Goal: Information Seeking & Learning: Learn about a topic

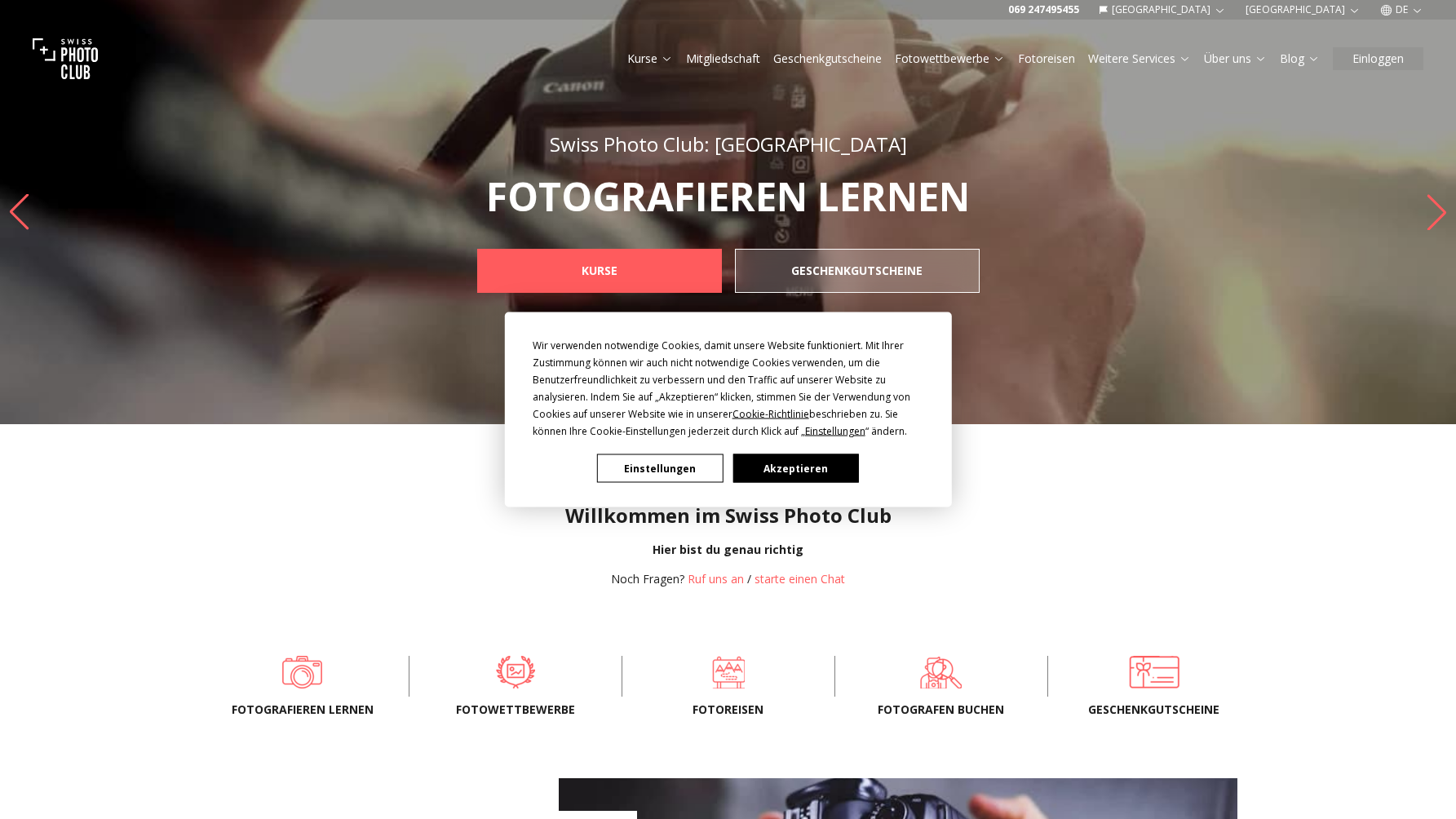
click at [810, 474] on button "Akzeptieren" at bounding box center [794, 468] width 125 height 28
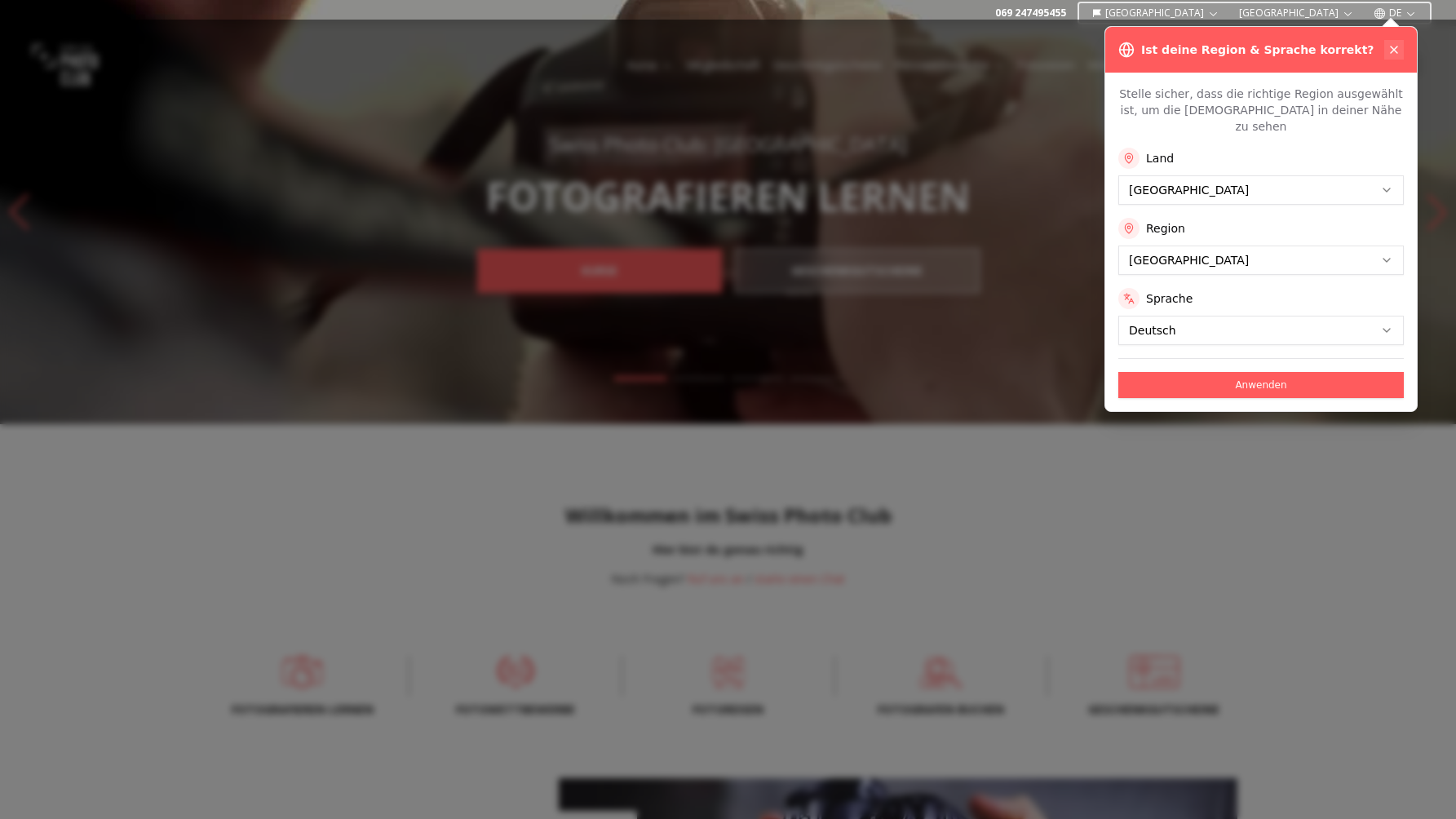
click at [1395, 45] on icon at bounding box center [1394, 49] width 13 height 13
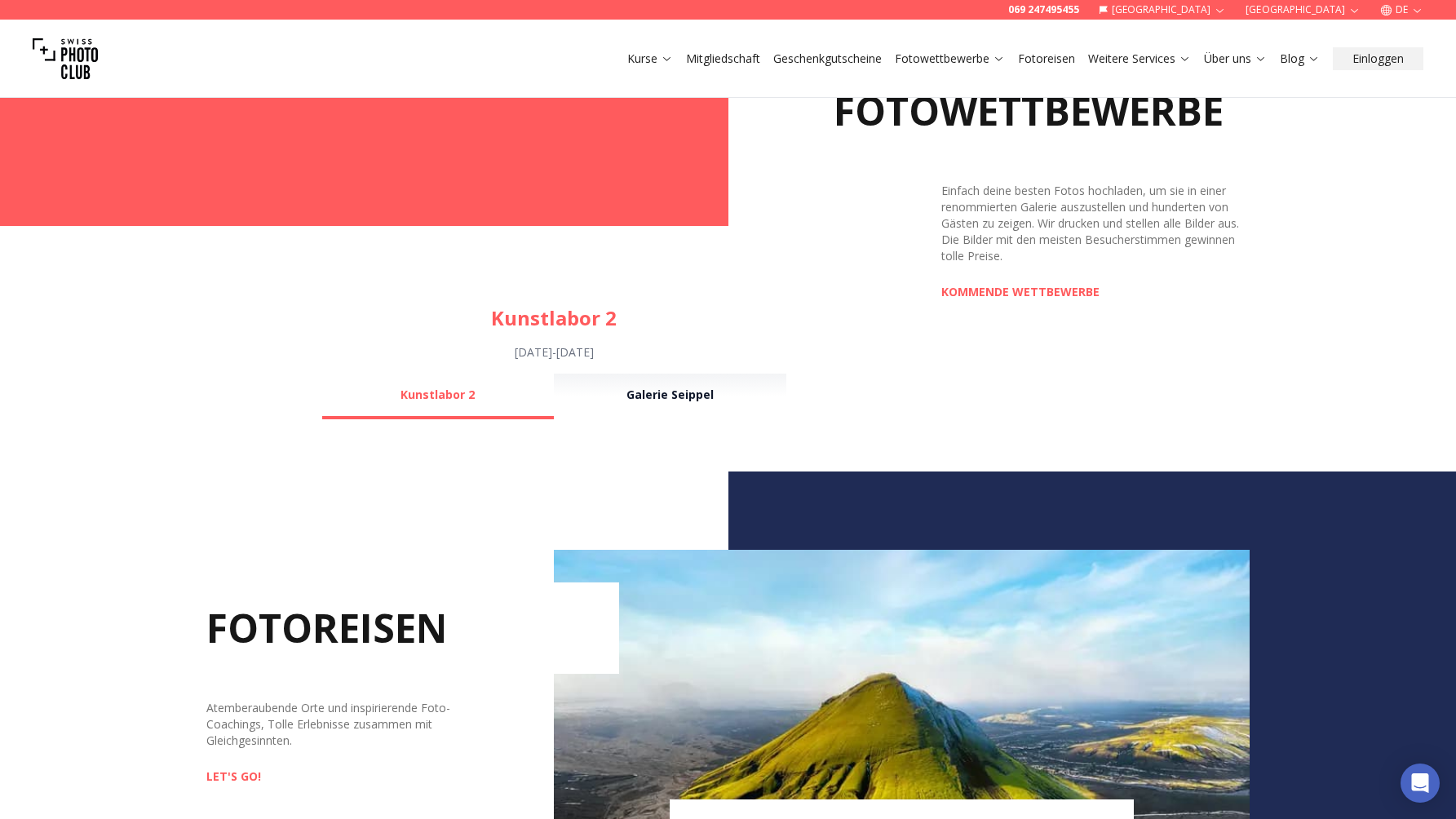
scroll to position [979, 0]
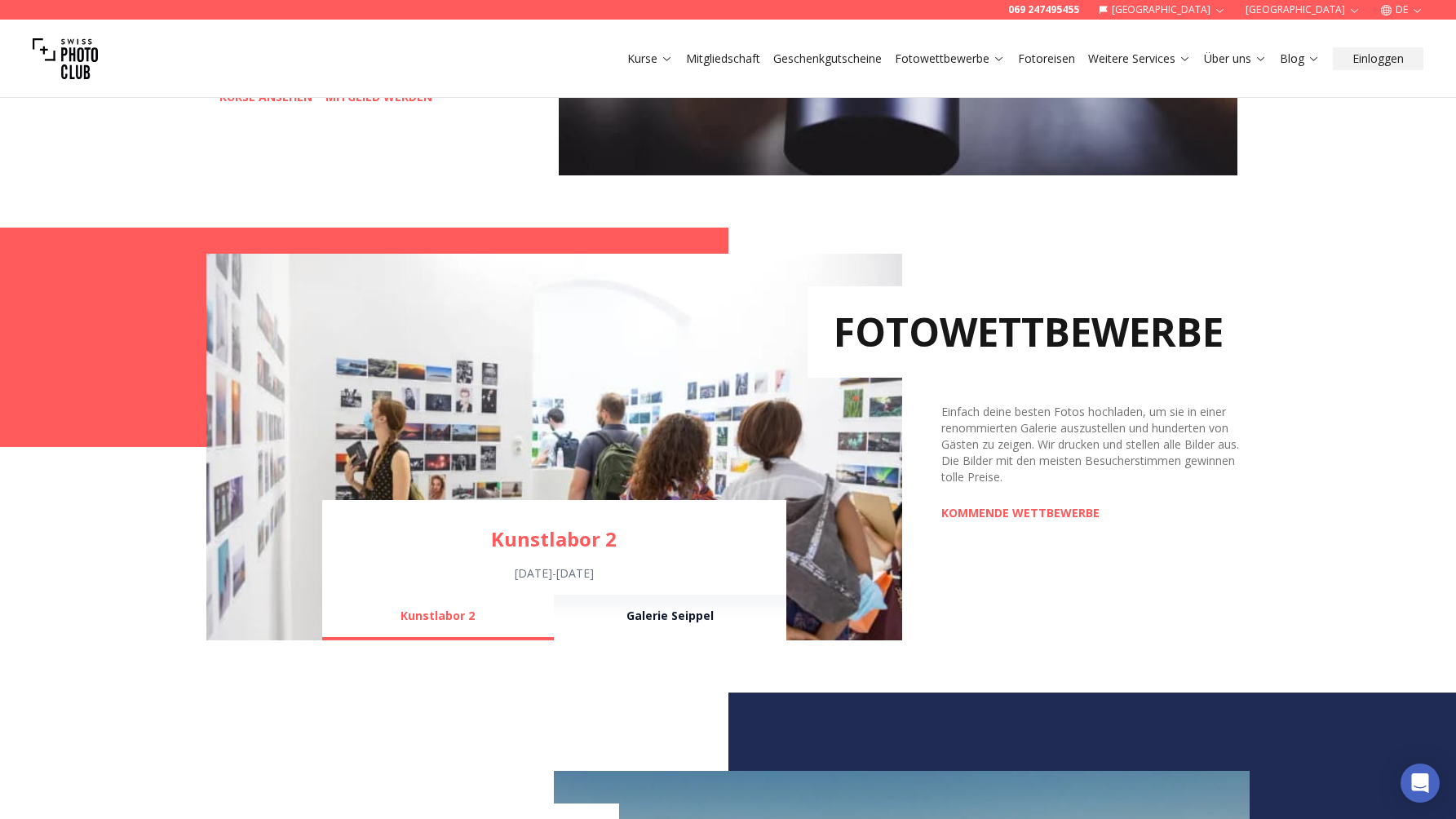
click at [991, 504] on div "FOTOWETTBEWERBE Einfach deine besten Fotos hochladen, um sie in einer renommier…" at bounding box center [1077, 447] width 349 height 387
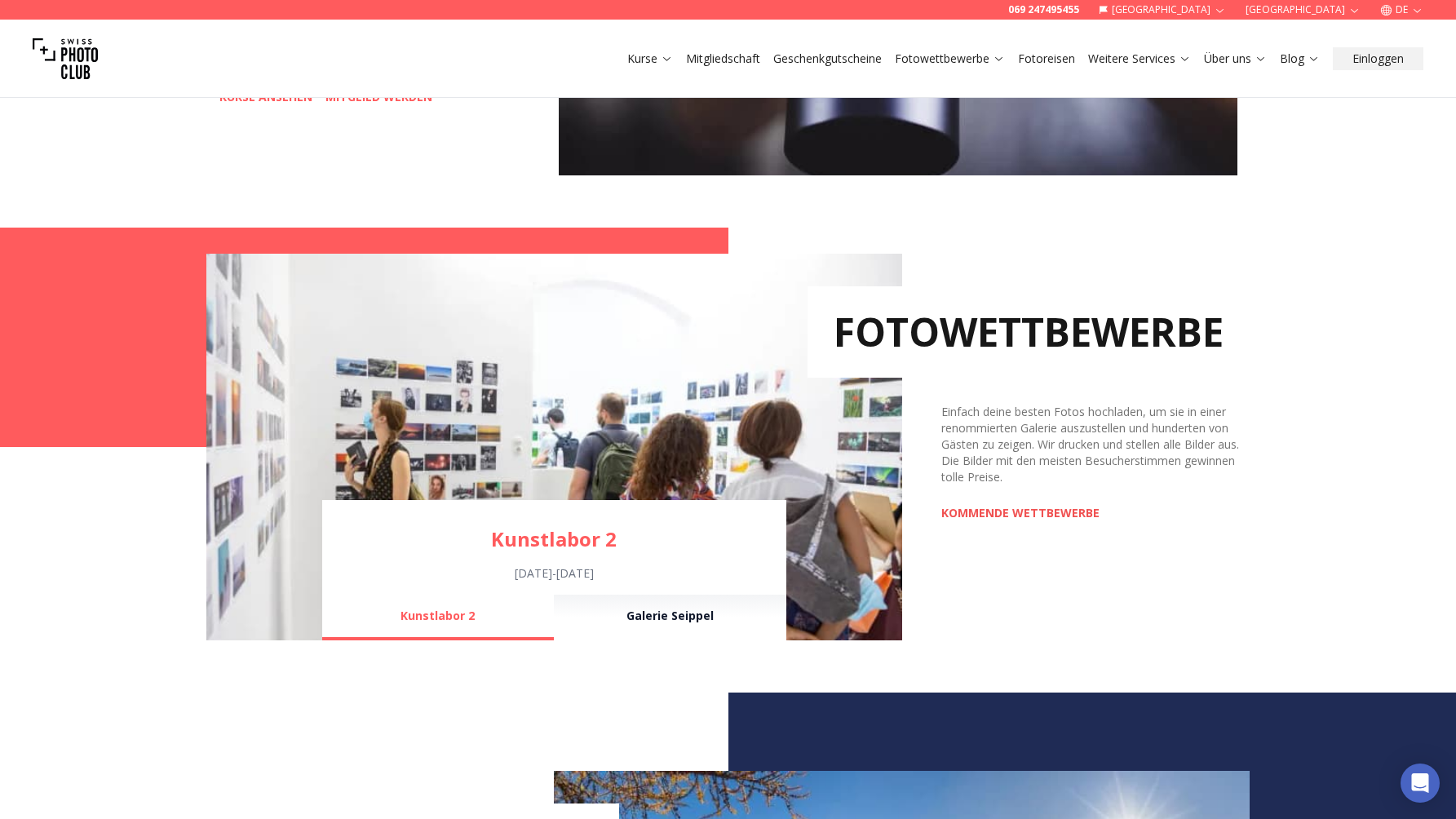
click at [979, 510] on link "KOMMENDE WETTBEWERBE" at bounding box center [1020, 512] width 159 height 16
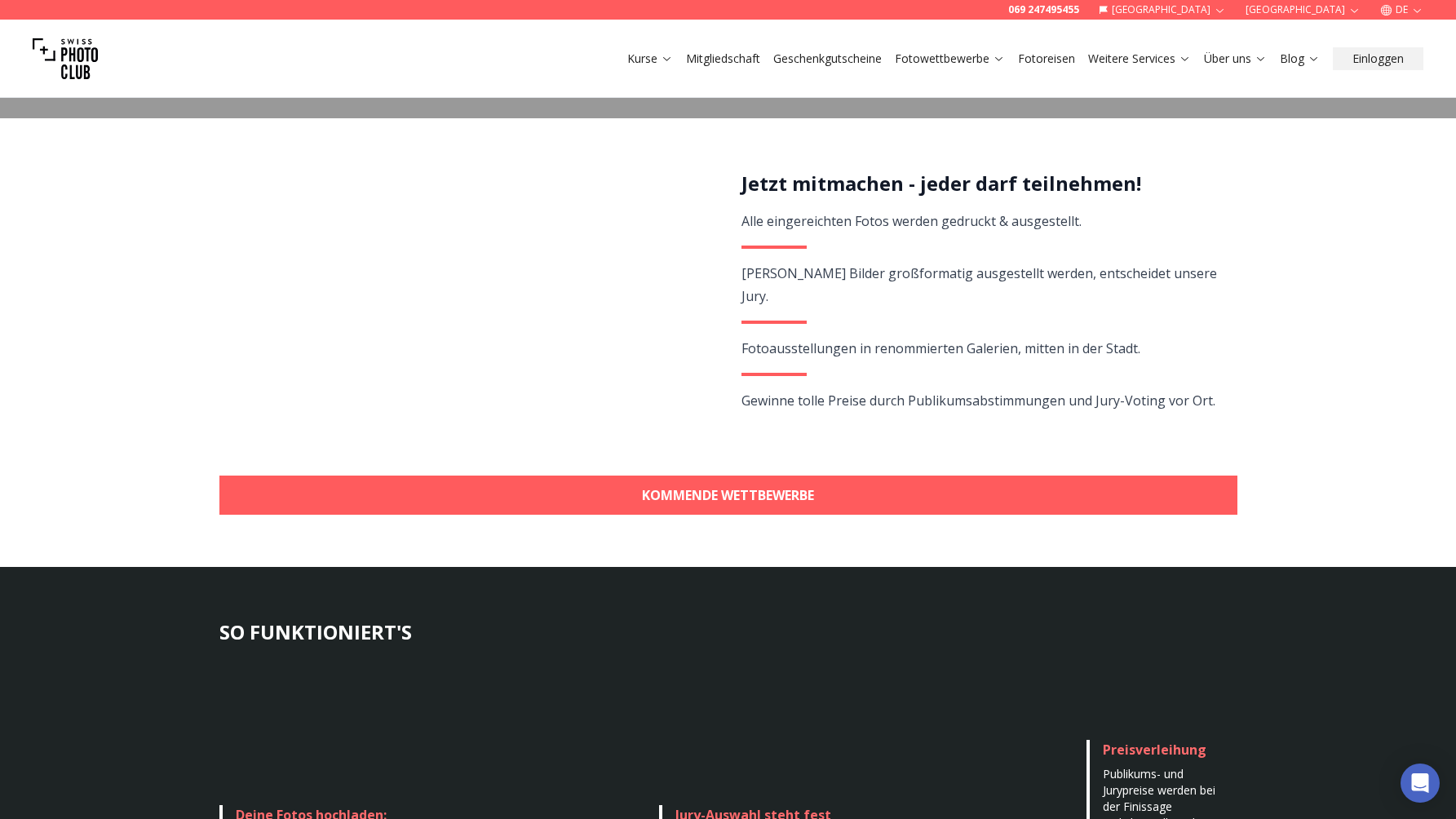
scroll to position [270, 0]
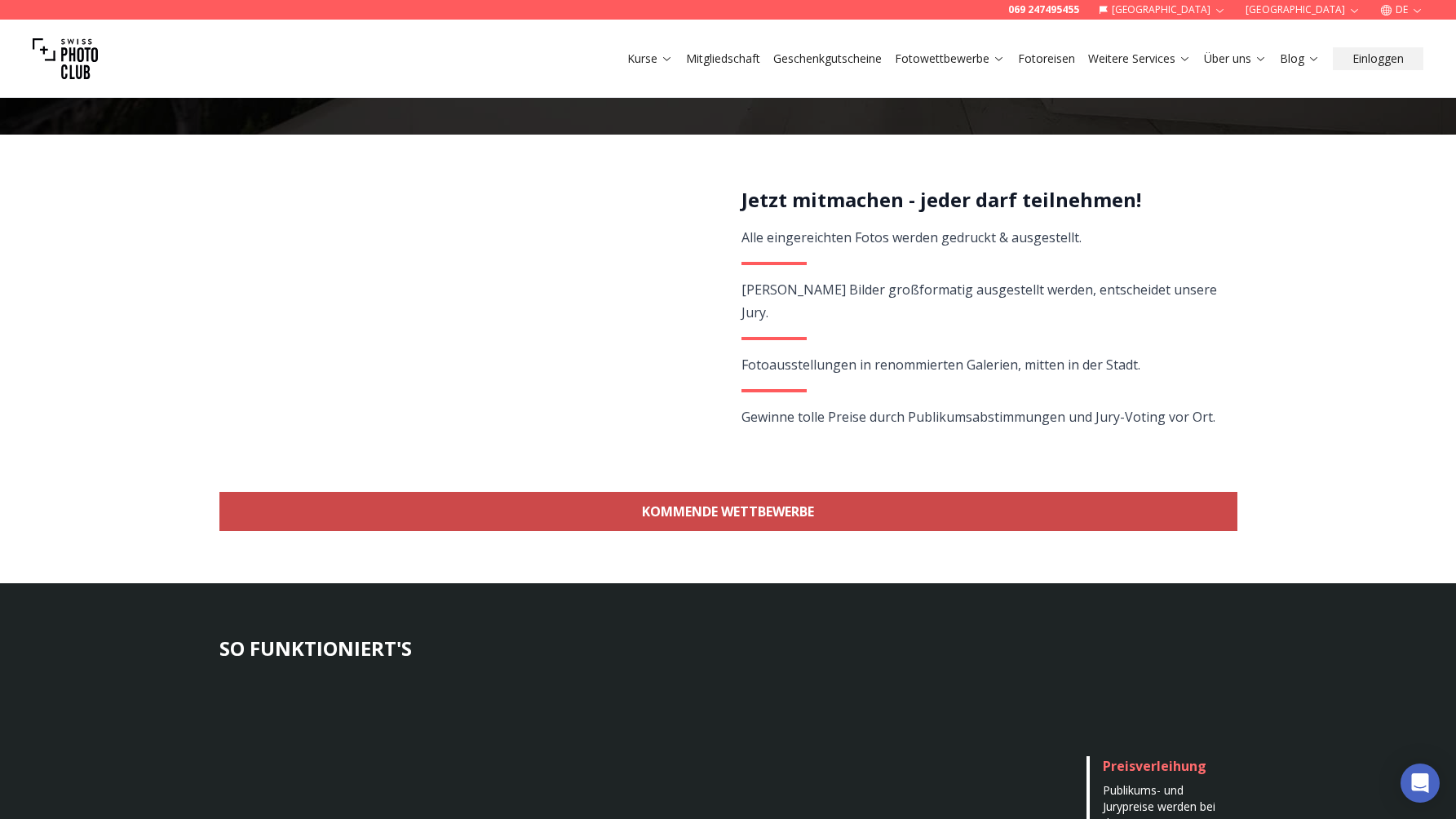
click at [835, 521] on link "KOMMENDE WETTBEWERBE" at bounding box center [728, 511] width 1018 height 39
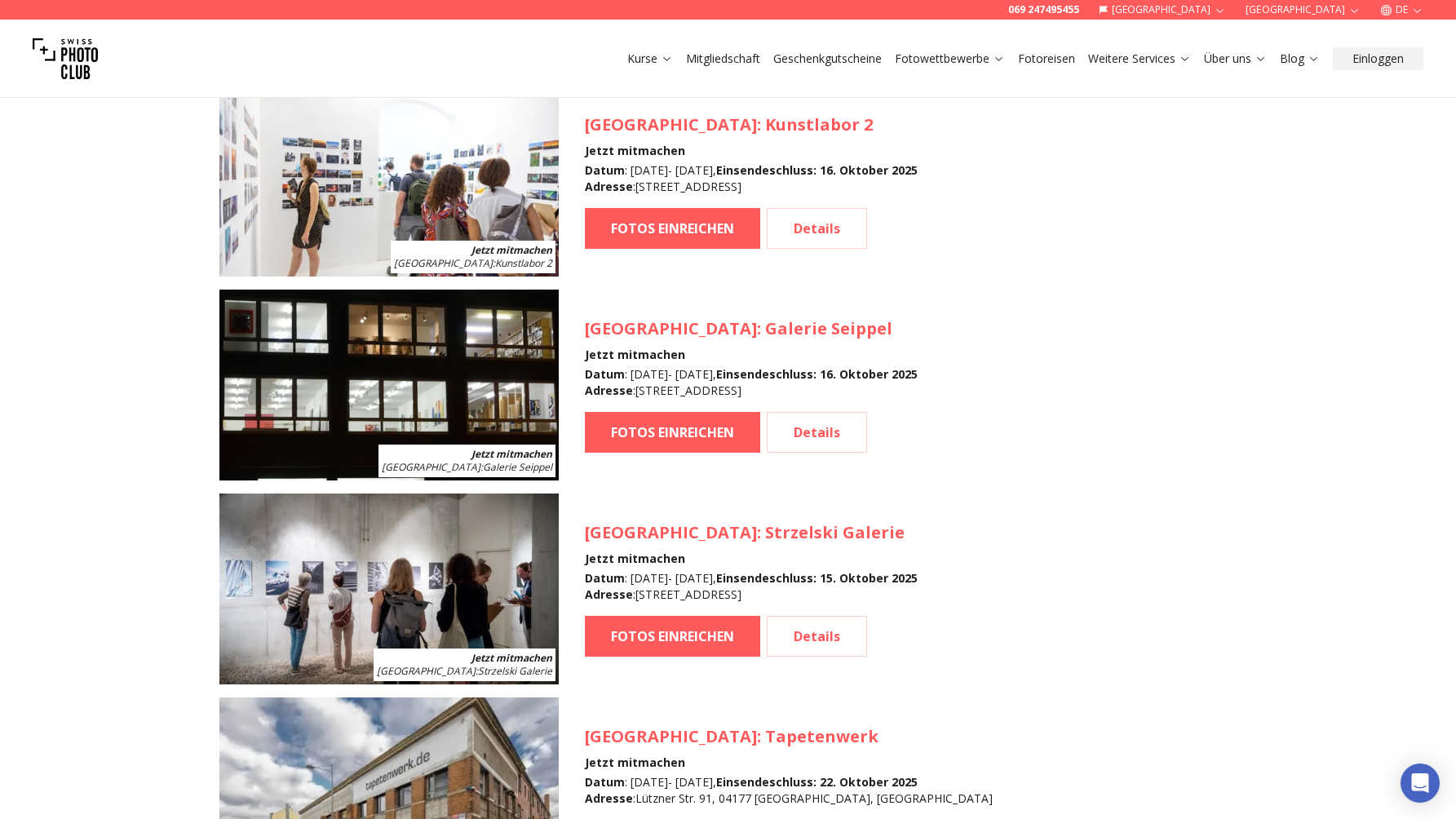
scroll to position [1763, 0]
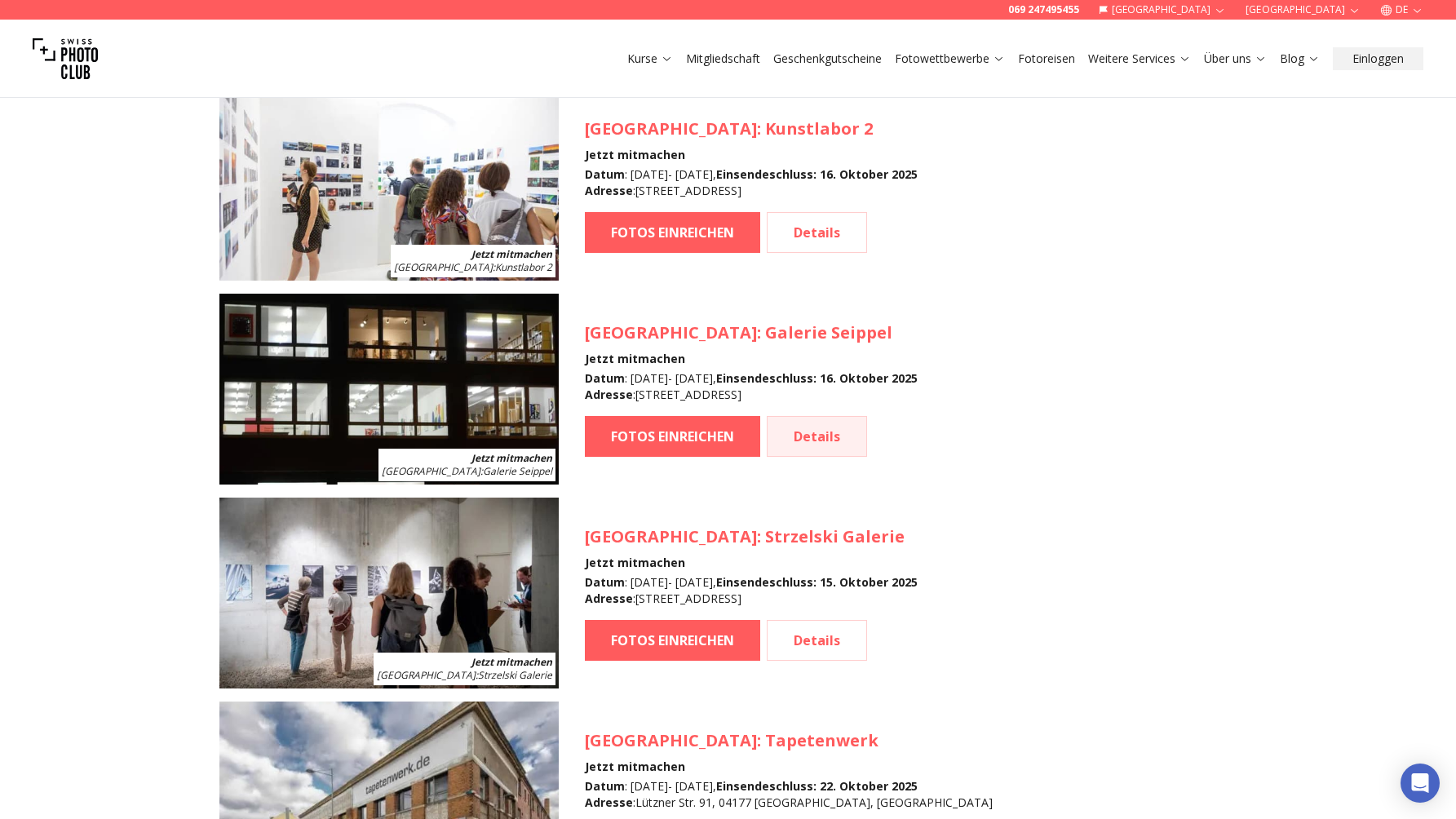
click at [809, 430] on link "Details" at bounding box center [818, 436] width 101 height 41
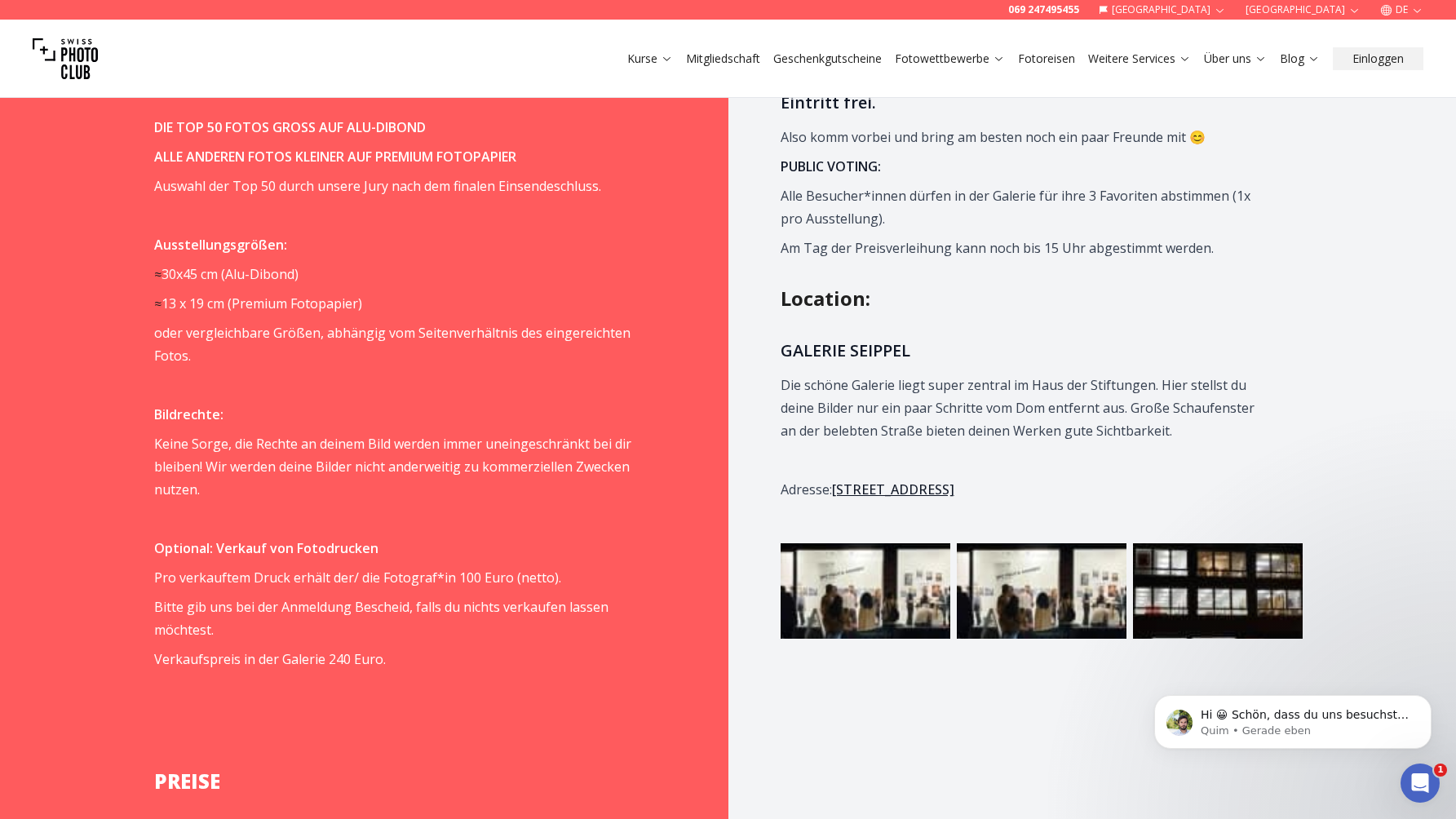
scroll to position [1460, 0]
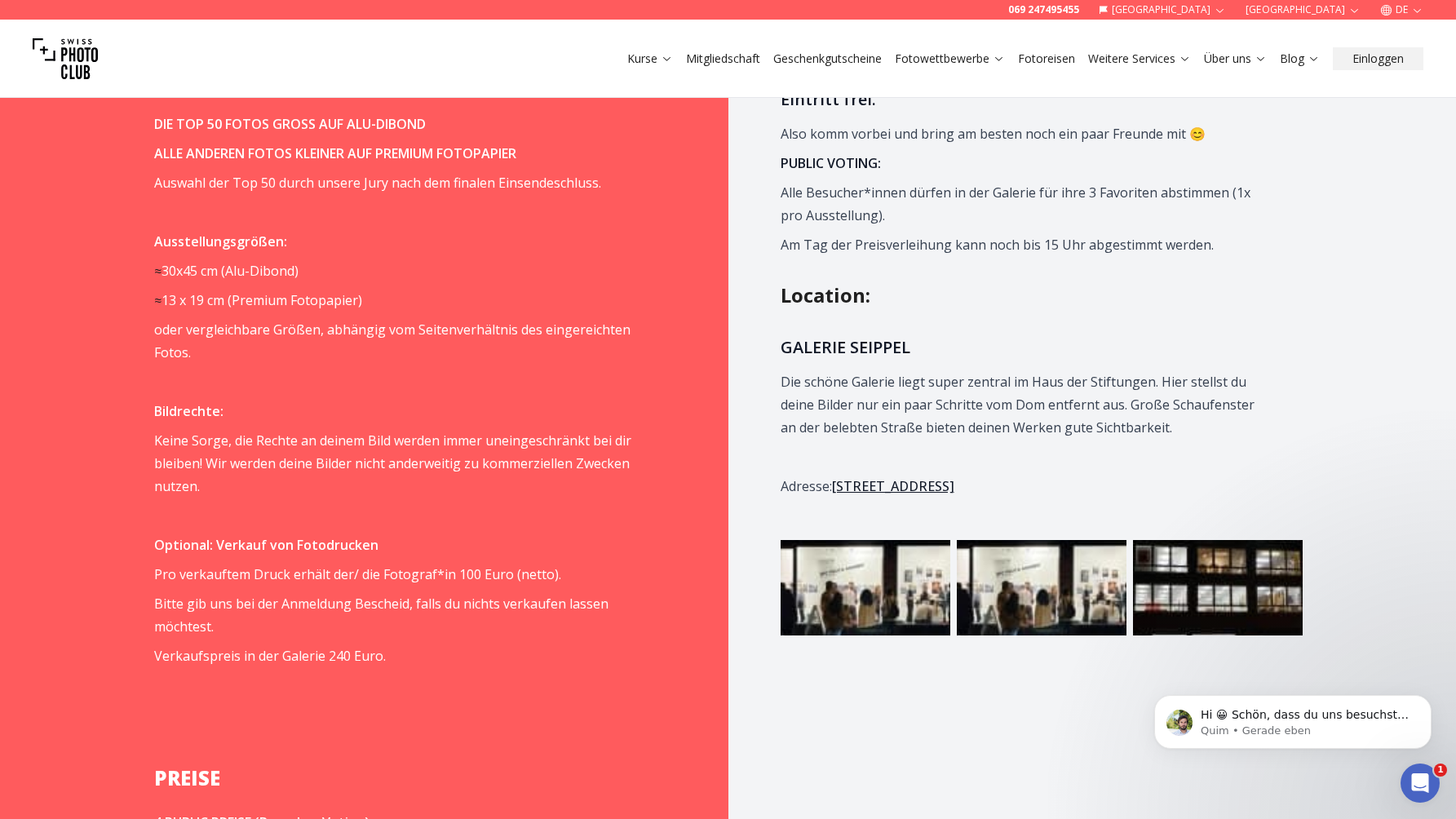
click at [916, 477] on link "[STREET_ADDRESS]" at bounding box center [893, 486] width 123 height 18
